Goal: Task Accomplishment & Management: Use online tool/utility

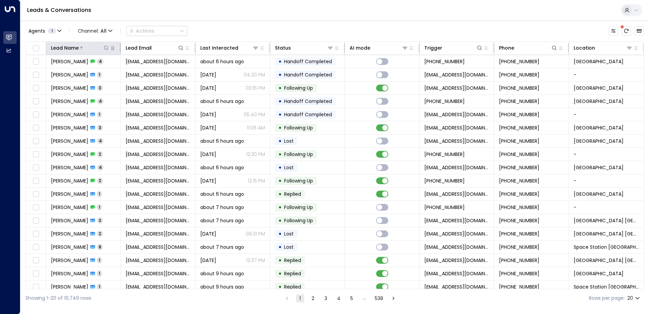
click at [105, 46] on icon at bounding box center [106, 47] width 4 height 4
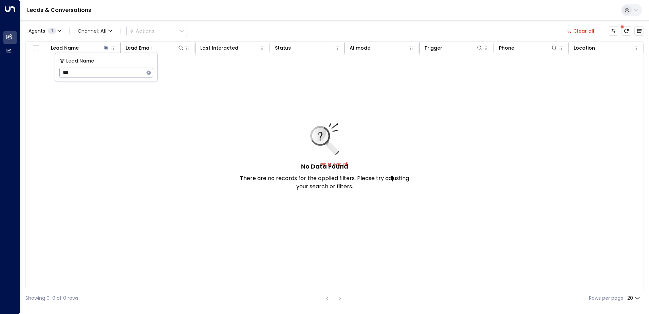
type input "****"
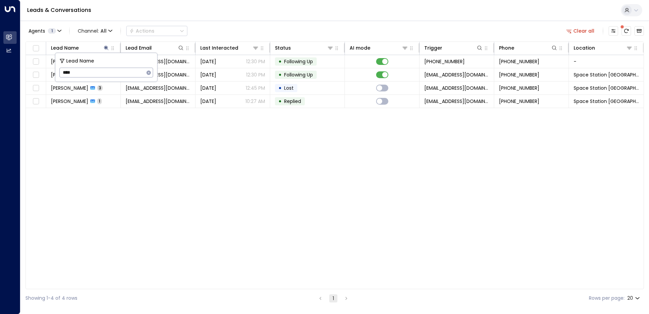
click at [269, 24] on div "Agents 1 Channel: All Actions Clear all" at bounding box center [334, 31] width 618 height 14
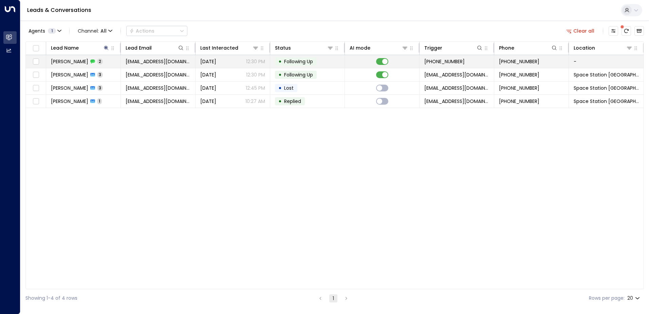
click at [104, 59] on td "[PERSON_NAME] 2" at bounding box center [83, 61] width 75 height 13
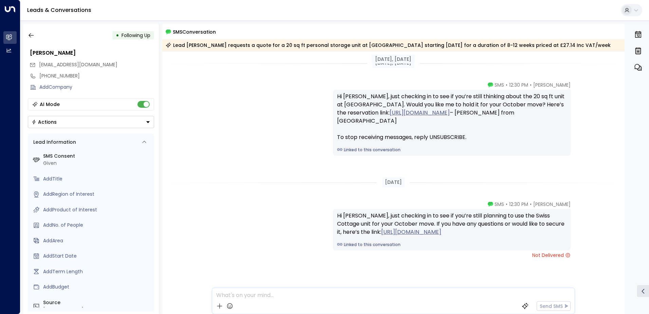
scroll to position [13, 0]
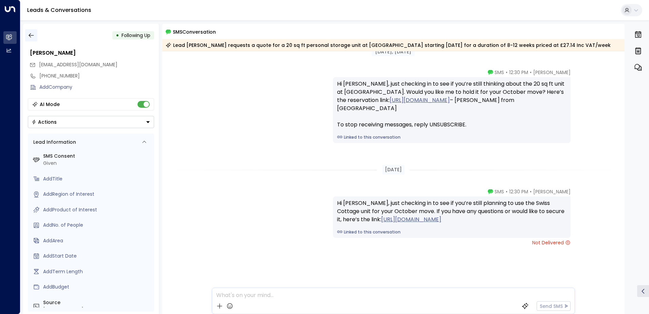
click at [32, 34] on icon "button" at bounding box center [31, 35] width 7 height 7
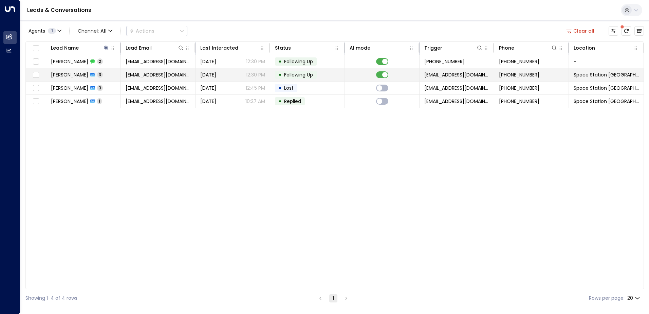
click at [106, 71] on td "[PERSON_NAME] 3" at bounding box center [83, 74] width 75 height 13
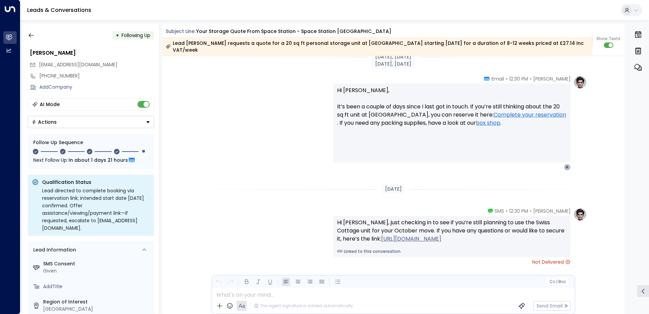
scroll to position [890, 0]
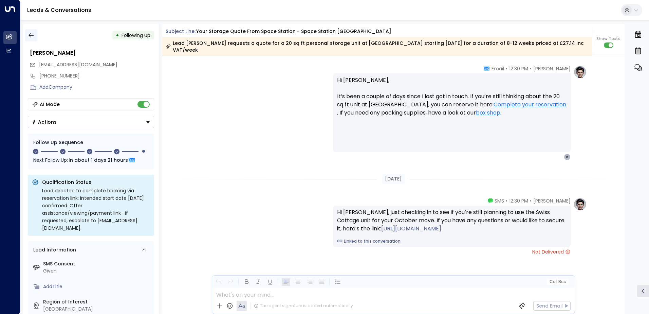
click at [32, 33] on icon "button" at bounding box center [31, 35] width 7 height 7
